Goal: Task Accomplishment & Management: Manage account settings

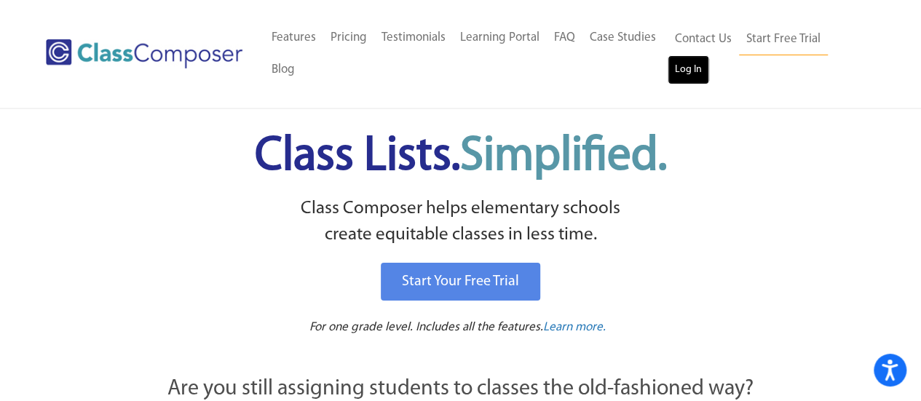
click at [694, 76] on link "Log In" at bounding box center [687, 69] width 41 height 29
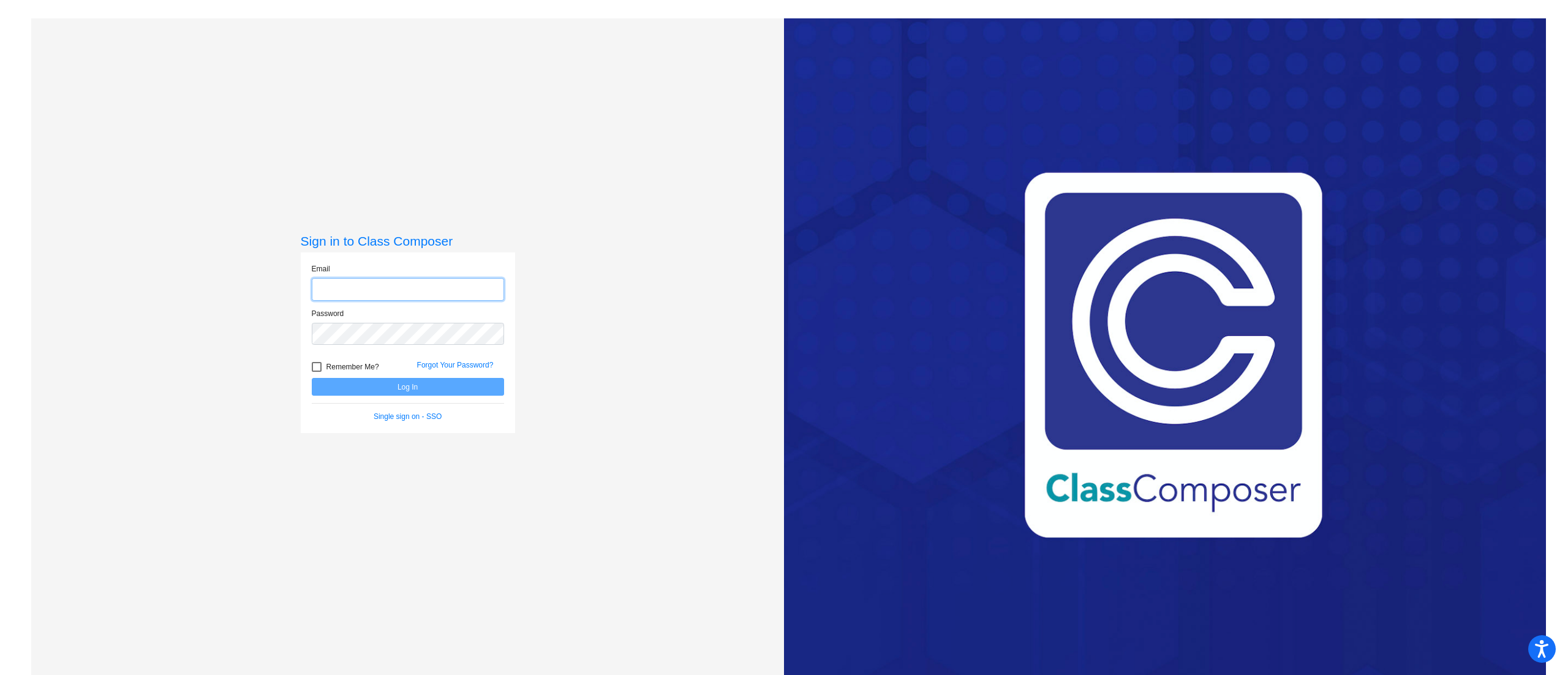
type input "tricia.rutherford@monroe.k12.nj.us"
click at [481, 393] on button "Log In" at bounding box center [407, 386] width 193 height 18
click at [476, 382] on button "Log In" at bounding box center [407, 386] width 193 height 18
click at [348, 384] on button "Log In" at bounding box center [407, 386] width 193 height 18
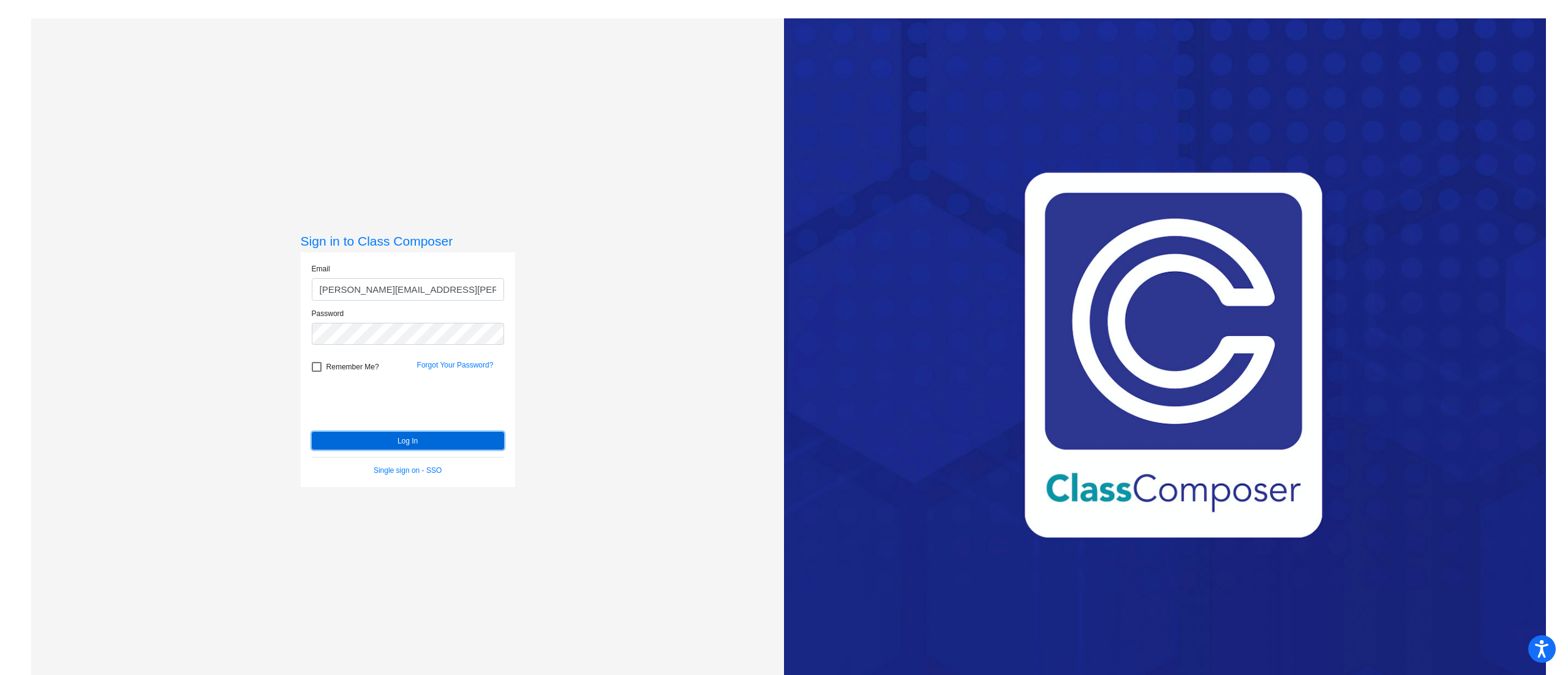
click at [420, 439] on button "Log In" at bounding box center [407, 440] width 193 height 18
click at [461, 444] on button "Log In" at bounding box center [407, 440] width 193 height 18
click at [478, 444] on button "Log In" at bounding box center [407, 440] width 193 height 18
click at [376, 442] on button "Log In" at bounding box center [407, 440] width 193 height 18
click at [161, 338] on div "Sign in to Class Composer Email tricia.rutherford@monroe.k12.nj.us Password Rem…" at bounding box center [407, 356] width 752 height 675
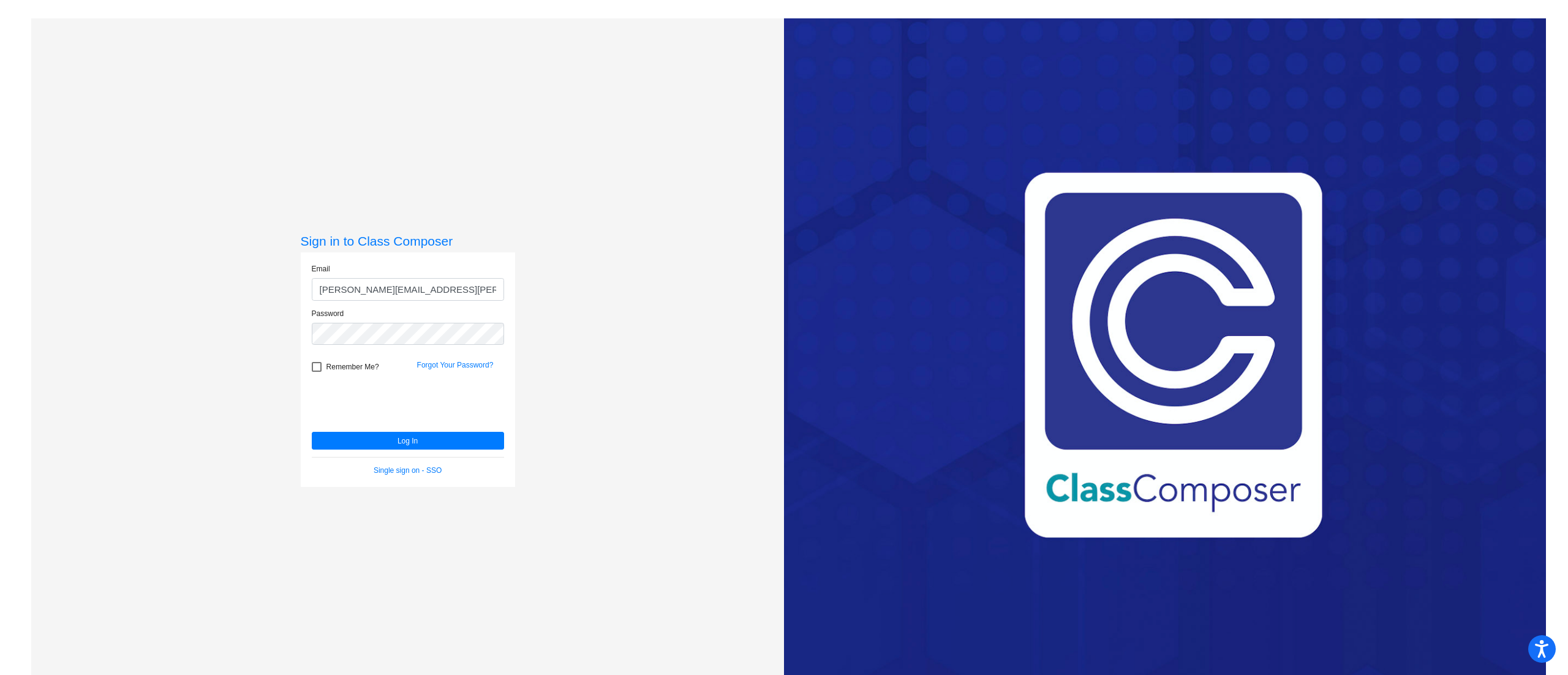
click at [161, 338] on div "Sign in to Class Composer Email tricia.rutherford@monroe.k12.nj.us Password Rem…" at bounding box center [407, 356] width 752 height 675
click at [311, 432] on button "Log In" at bounding box center [407, 440] width 193 height 18
click at [427, 442] on button "Log In" at bounding box center [407, 440] width 193 height 18
click at [427, 447] on button "Log In" at bounding box center [407, 440] width 193 height 18
click at [395, 441] on button "Log In" at bounding box center [407, 440] width 193 height 18
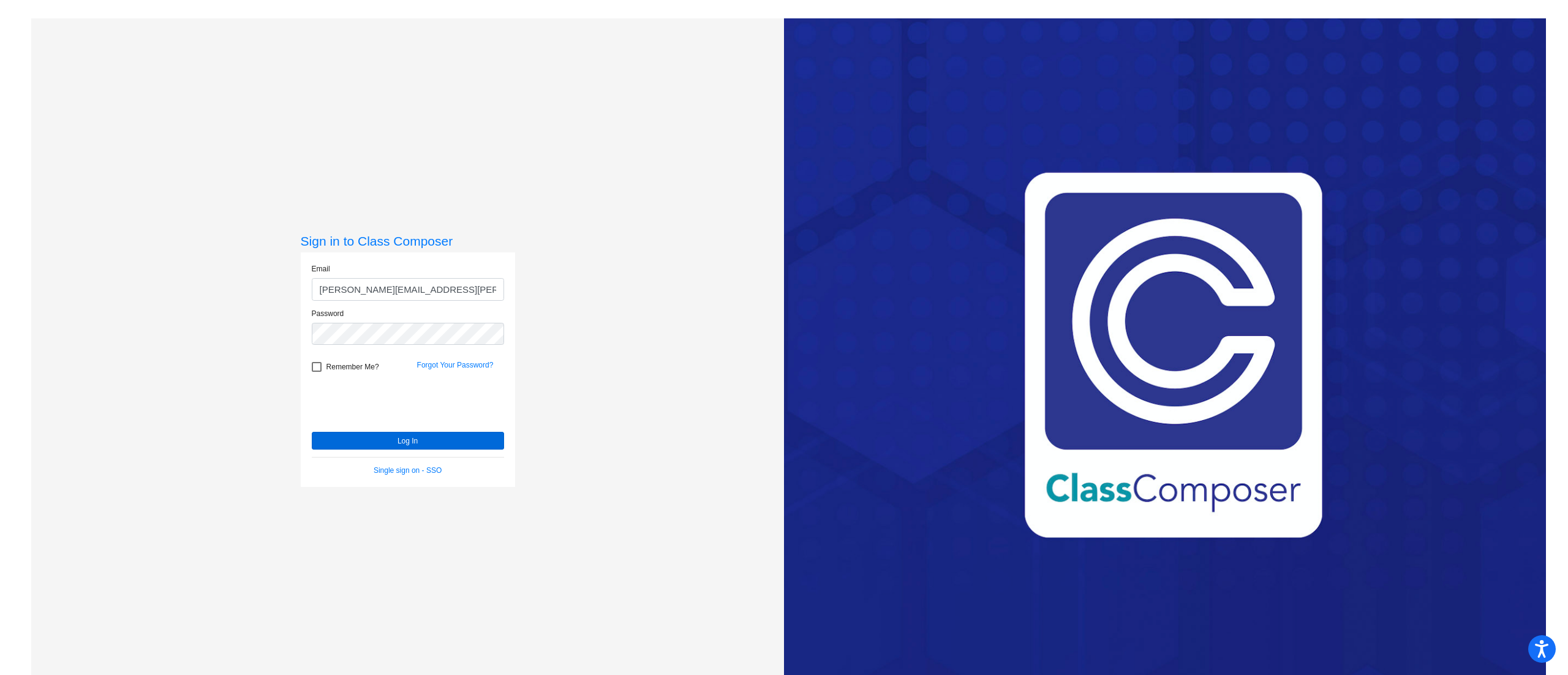
click at [370, 444] on button "Log In" at bounding box center [407, 440] width 193 height 18
